Goal: Information Seeking & Learning: Learn about a topic

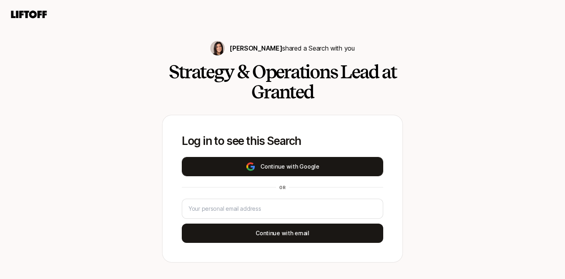
click at [314, 167] on button "Continue with Google" at bounding box center [283, 166] width 202 height 19
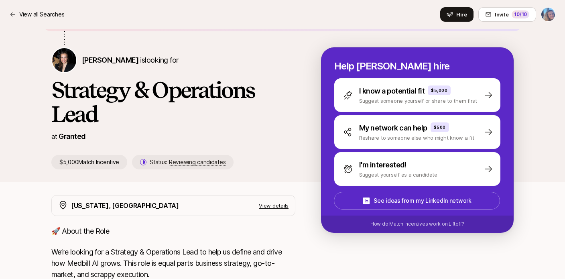
scroll to position [31, 0]
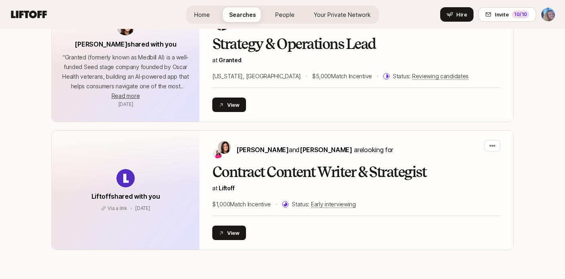
scroll to position [751, 0]
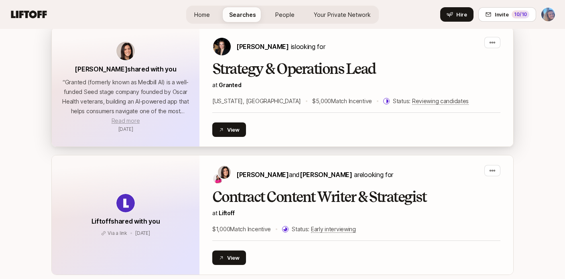
click at [135, 122] on span "Read more" at bounding box center [126, 120] width 28 height 7
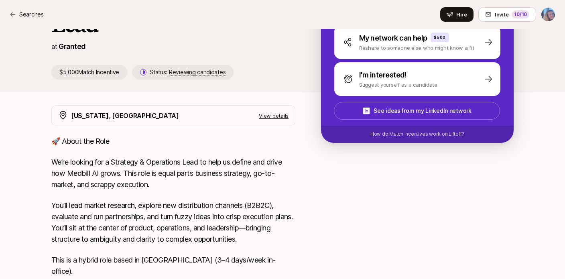
scroll to position [232, 0]
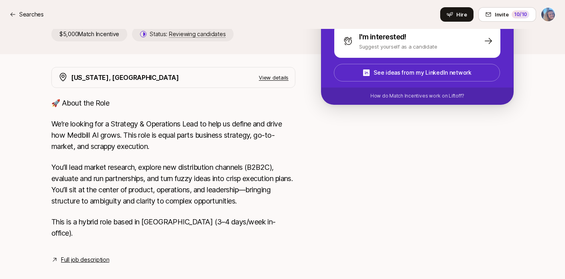
click at [92, 255] on div "New York, NY View details 🚀 About the Role We’re looking for a Strategy & Opera…" at bounding box center [283, 175] width 482 height 217
click at [93, 255] on link "Full job description" at bounding box center [85, 260] width 48 height 10
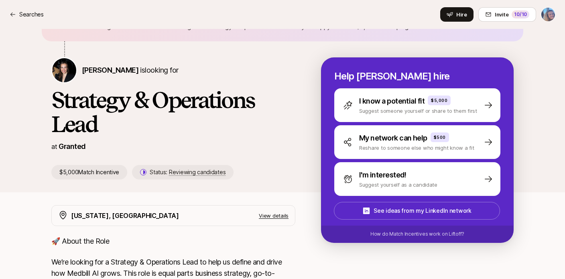
scroll to position [0, 0]
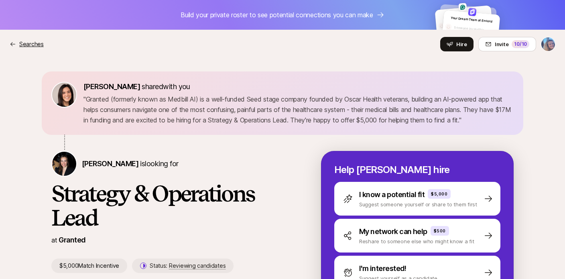
click at [19, 44] on p "Searches" at bounding box center [31, 44] width 24 height 10
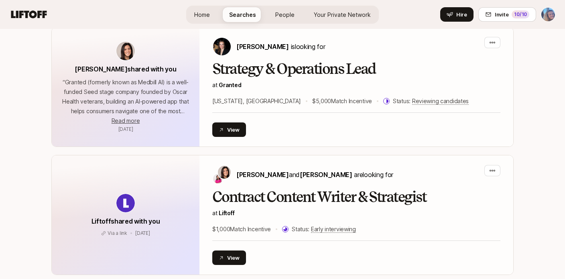
click at [287, 10] on span "People" at bounding box center [285, 14] width 19 height 8
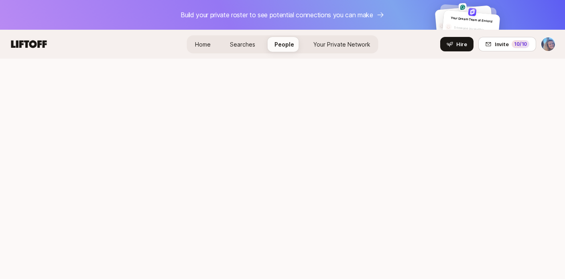
click at [368, 12] on div at bounding box center [282, 139] width 565 height 279
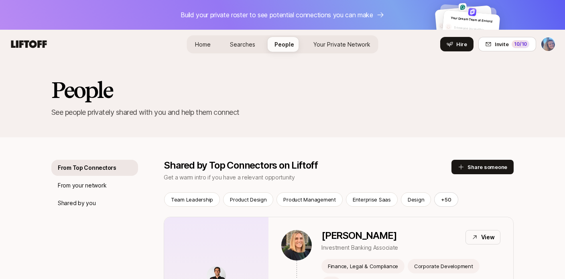
click at [354, 42] on span "Your Private Network" at bounding box center [342, 44] width 57 height 7
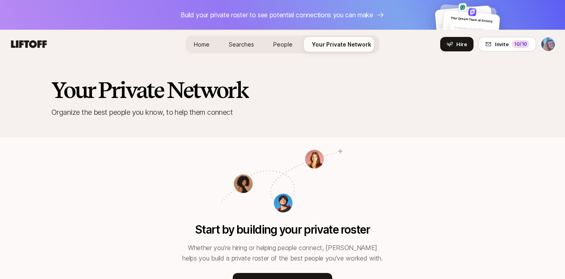
click at [293, 50] on link "People" at bounding box center [283, 44] width 32 height 15
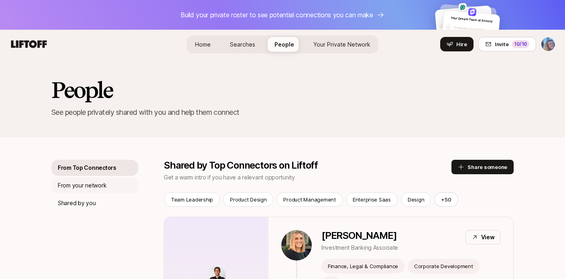
click at [110, 189] on div "From your network" at bounding box center [94, 186] width 87 height 16
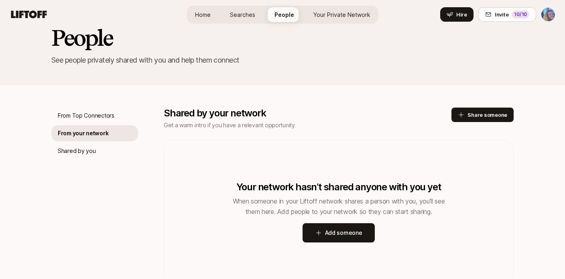
scroll to position [56, 0]
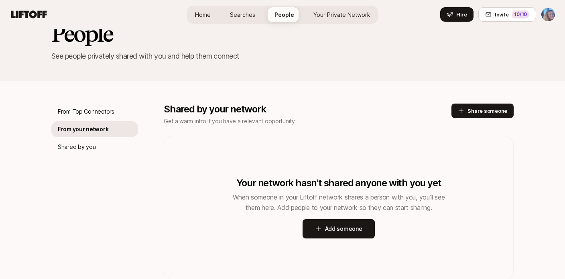
click at [124, 156] on div "From Top Connectors From your network Shared by you" at bounding box center [94, 192] width 87 height 177
click at [114, 151] on div "Shared by you" at bounding box center [94, 147] width 87 height 16
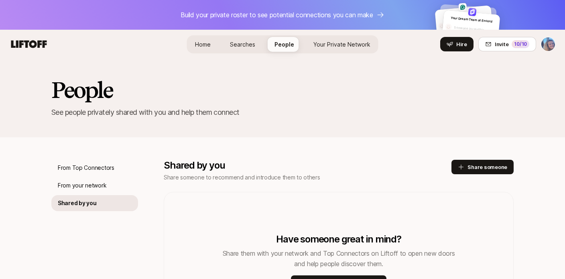
click at [235, 47] on span "Searches" at bounding box center [242, 44] width 25 height 7
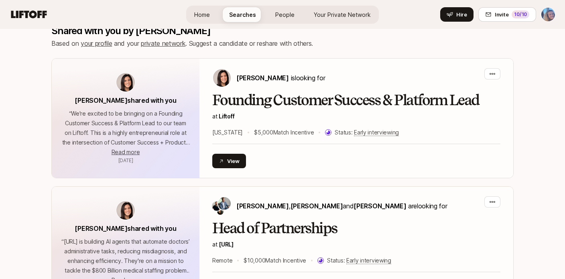
scroll to position [59, 0]
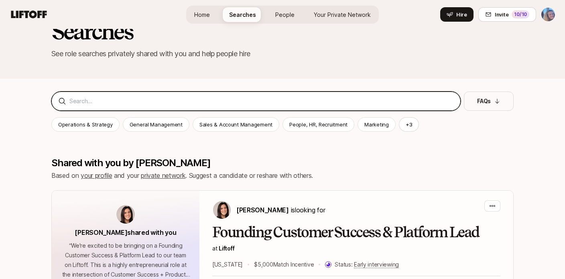
click at [202, 102] on input at bounding box center [261, 101] width 385 height 10
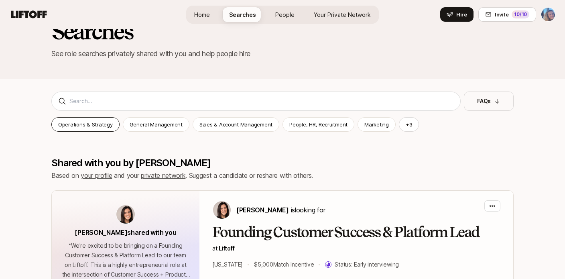
click at [103, 125] on p "Operations & Strategy" at bounding box center [85, 124] width 55 height 8
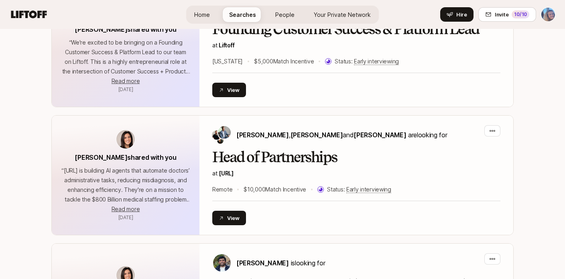
scroll to position [187, 0]
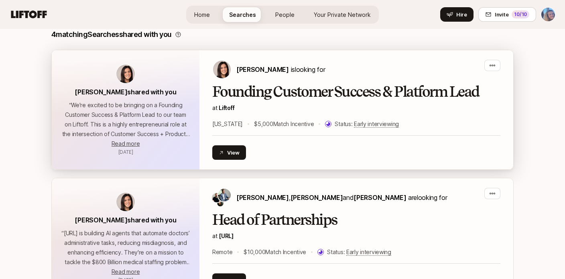
click at [249, 99] on h2 "Founding Customer Success & Platform Lead" at bounding box center [356, 92] width 288 height 16
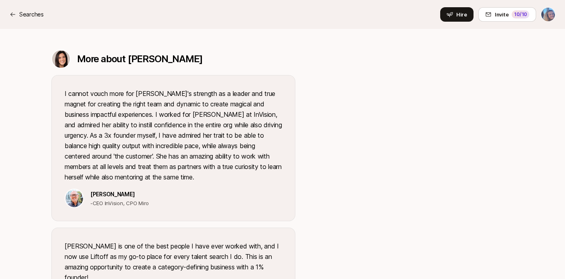
scroll to position [882, 0]
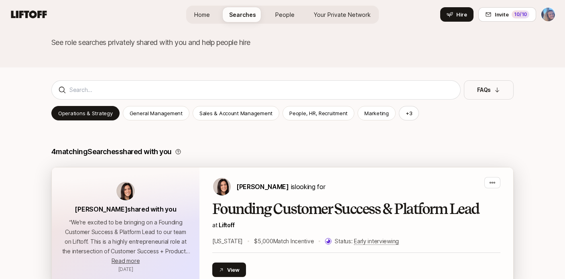
scroll to position [16, 0]
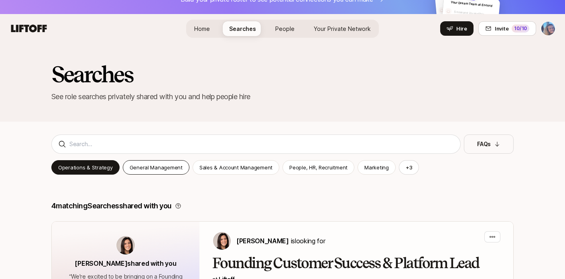
click at [167, 163] on p "General Management" at bounding box center [156, 167] width 53 height 8
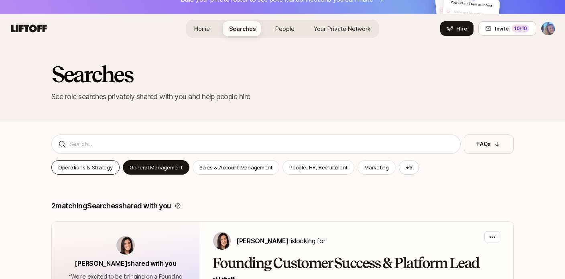
click at [98, 167] on p "Operations & Strategy" at bounding box center [85, 167] width 55 height 8
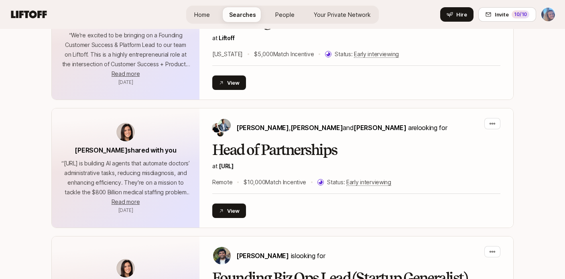
scroll to position [62, 0]
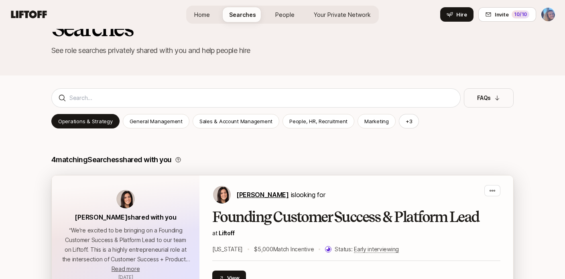
click at [245, 195] on span "[PERSON_NAME]" at bounding box center [263, 195] width 53 height 8
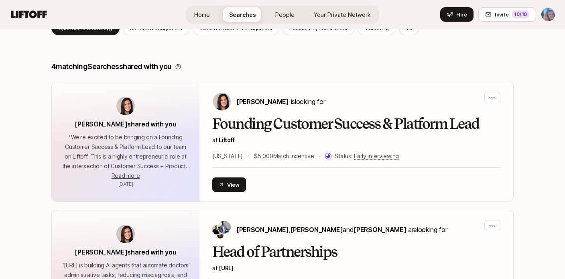
scroll to position [154, 0]
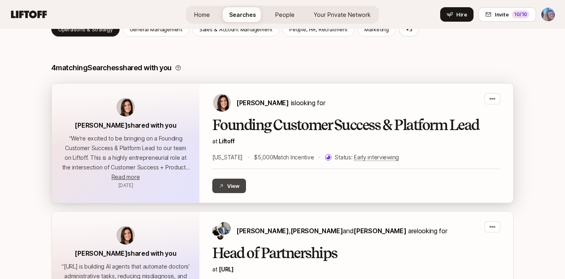
click at [235, 190] on button "View" at bounding box center [229, 186] width 34 height 14
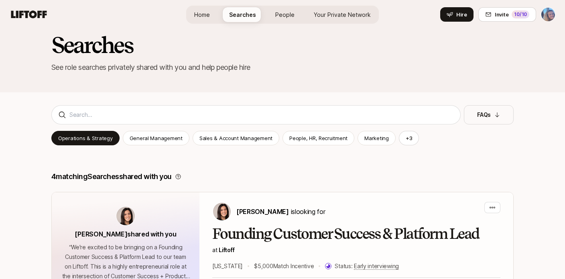
scroll to position [0, 0]
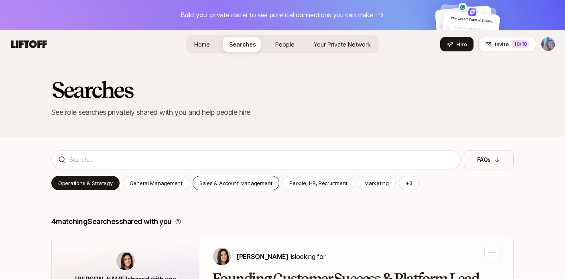
click at [271, 186] on div "Sales & Account Management" at bounding box center [236, 183] width 87 height 14
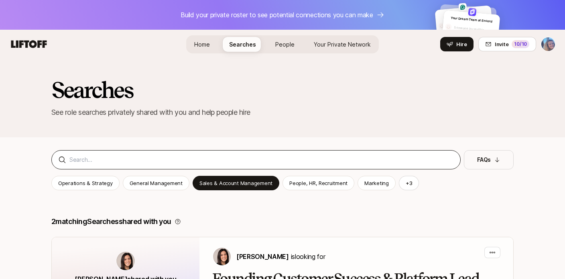
scroll to position [60, 0]
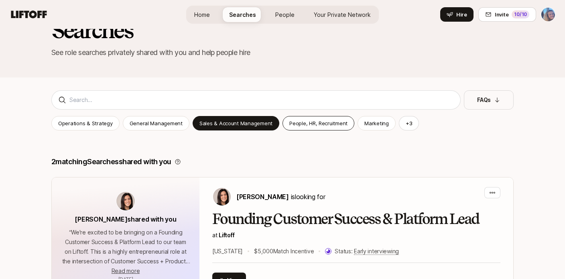
click at [333, 126] on p "People, HR, Recruitment" at bounding box center [319, 123] width 58 height 8
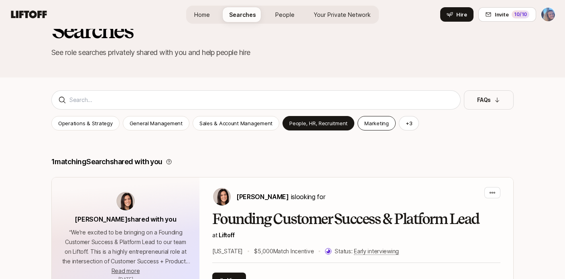
click at [373, 125] on p "Marketing" at bounding box center [377, 123] width 24 height 8
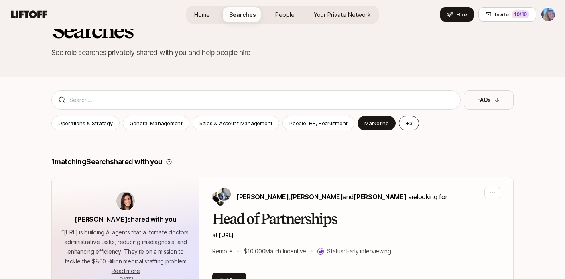
click at [404, 127] on button "+ 3" at bounding box center [409, 123] width 20 height 14
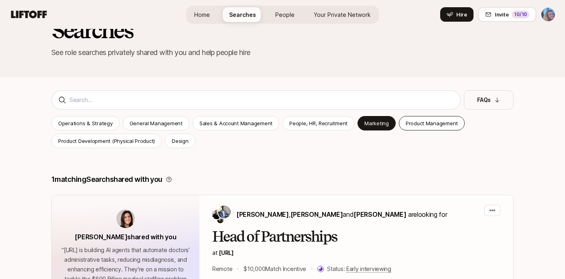
click at [408, 128] on div "Product Management" at bounding box center [432, 123] width 66 height 14
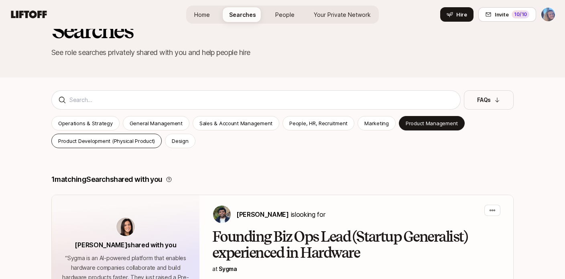
click at [141, 143] on p "Product Development (Physical Product)" at bounding box center [106, 141] width 97 height 8
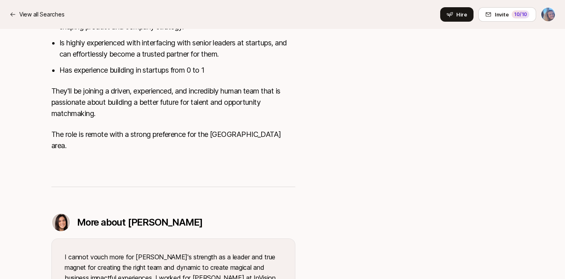
scroll to position [774, 0]
